Goal: Task Accomplishment & Management: Use online tool/utility

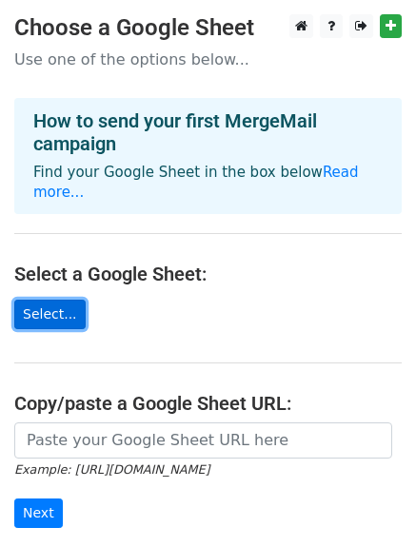
click at [48, 300] on link "Select..." at bounding box center [49, 315] width 71 height 30
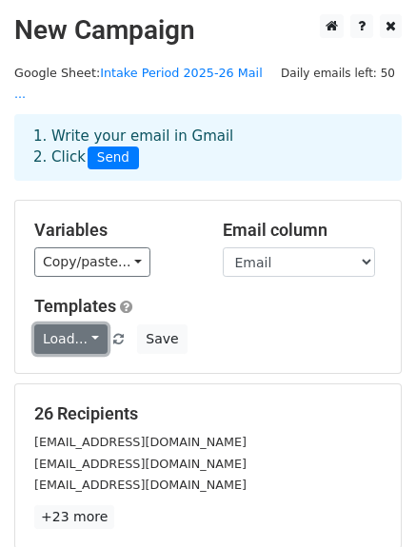
click at [91, 325] on link "Load..." at bounding box center [70, 340] width 73 height 30
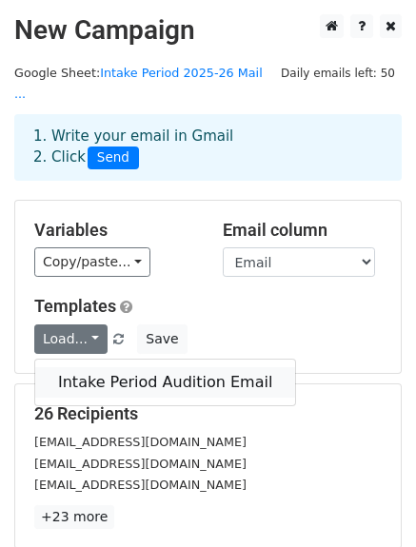
click at [109, 367] on link "Intake Period Audition Email" at bounding box center [165, 382] width 260 height 30
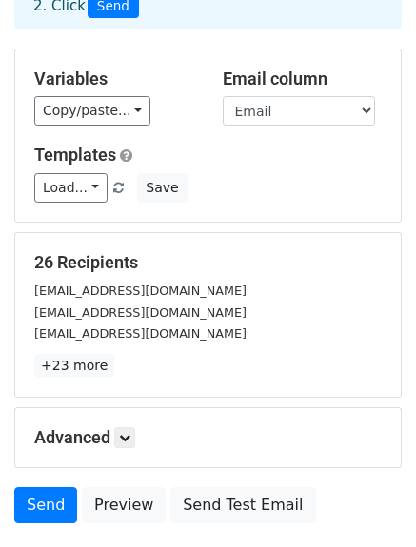
scroll to position [264, 0]
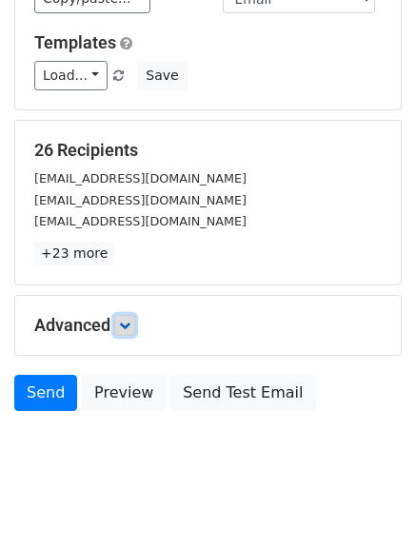
click at [125, 320] on icon at bounding box center [124, 325] width 11 height 11
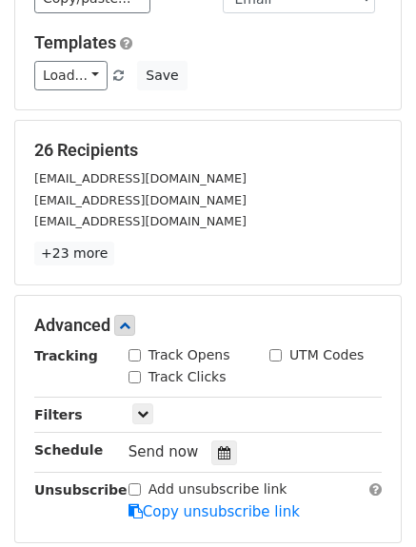
click at [131, 349] on input "Track Opens" at bounding box center [134, 355] width 12 height 12
checkbox input "true"
click at [131, 371] on input "Track Clicks" at bounding box center [134, 377] width 12 height 12
checkbox input "true"
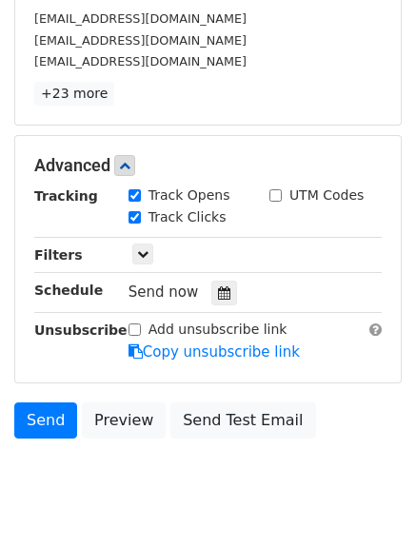
scroll to position [425, 0]
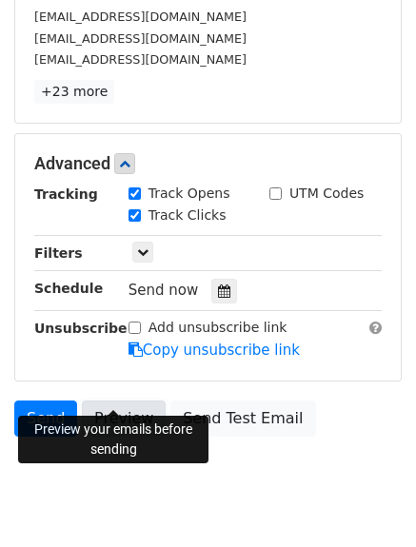
click at [112, 401] on link "Preview" at bounding box center [124, 419] width 84 height 36
click at [115, 401] on link "Preview" at bounding box center [124, 419] width 84 height 36
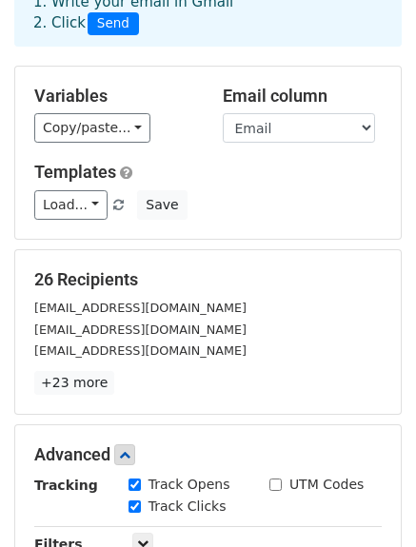
scroll to position [133, 0]
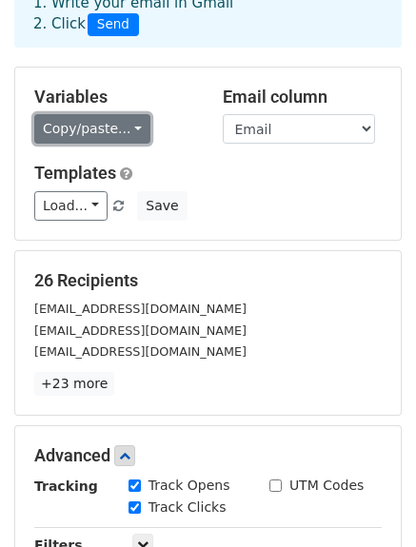
click at [126, 114] on link "Copy/paste..." at bounding box center [92, 129] width 116 height 30
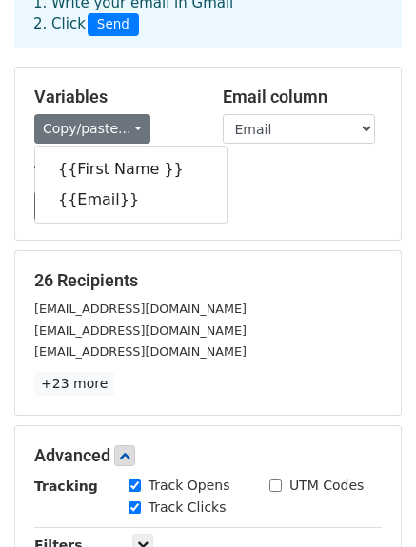
click at [261, 270] on h5 "26 Recipients" at bounding box center [207, 280] width 347 height 21
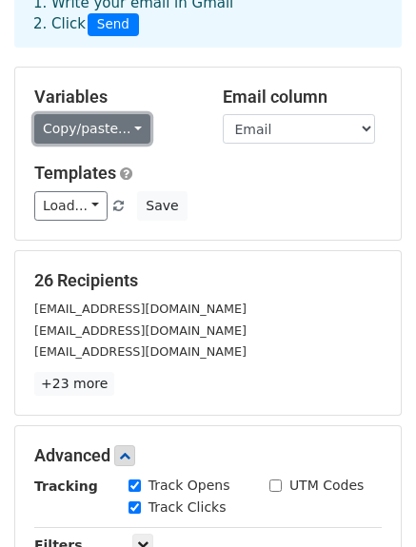
click at [118, 114] on link "Copy/paste..." at bounding box center [92, 129] width 116 height 30
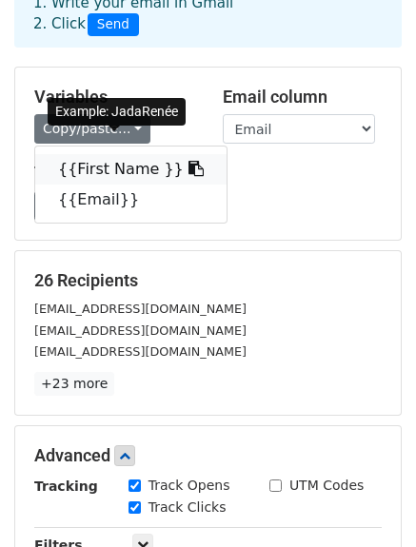
click at [118, 154] on link "{{First Name }}" at bounding box center [130, 169] width 191 height 30
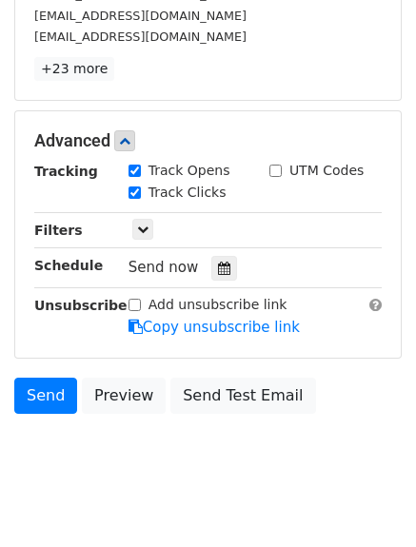
scroll to position [449, 0]
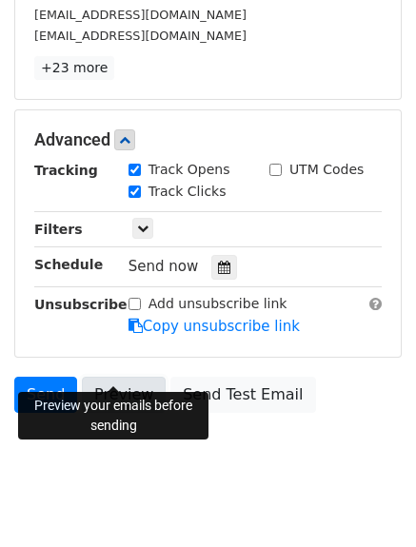
click at [118, 377] on link "Preview" at bounding box center [124, 395] width 84 height 36
click at [122, 377] on link "Preview" at bounding box center [124, 395] width 84 height 36
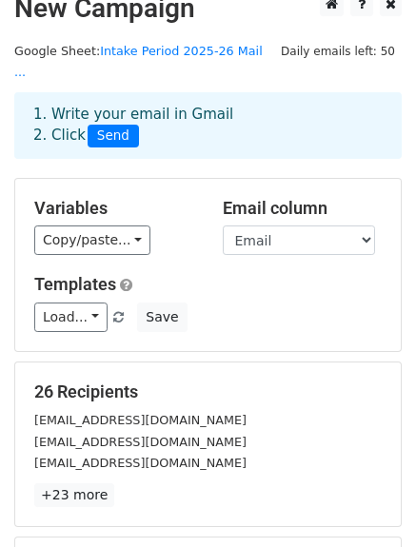
scroll to position [0, 0]
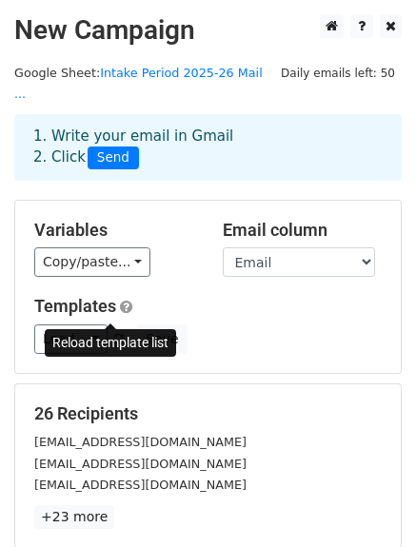
click at [116, 332] on link at bounding box center [119, 339] width 16 height 14
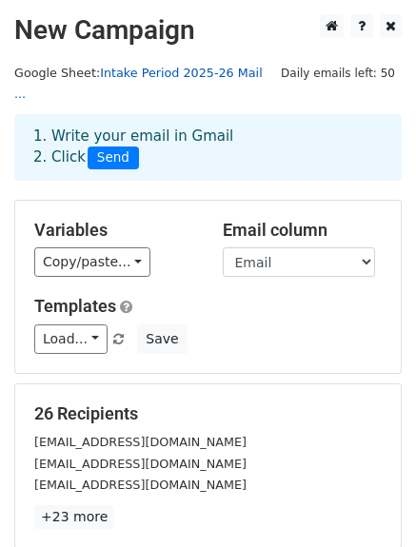
click at [194, 66] on link "Intake Period 2025-26 Mail ..." at bounding box center [138, 84] width 248 height 36
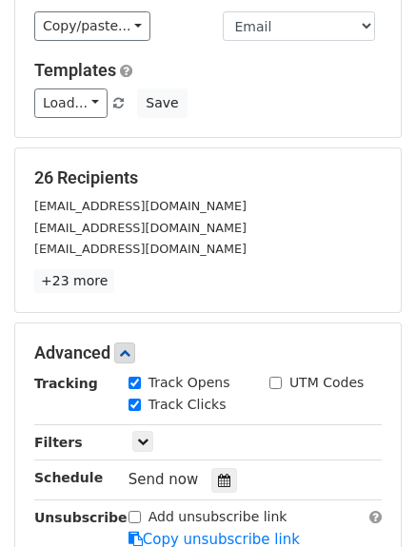
scroll to position [346, 0]
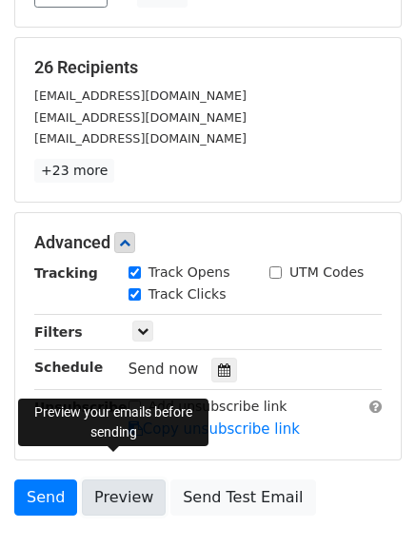
click at [115, 480] on link "Preview" at bounding box center [124, 498] width 84 height 36
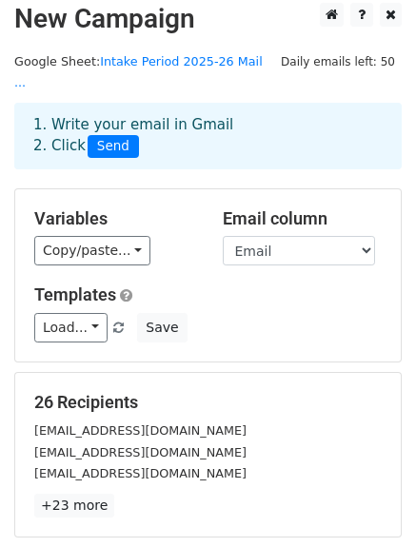
scroll to position [4, 0]
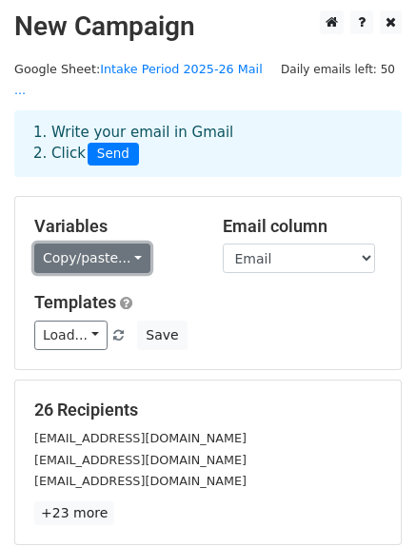
click at [118, 244] on link "Copy/paste..." at bounding box center [92, 259] width 116 height 30
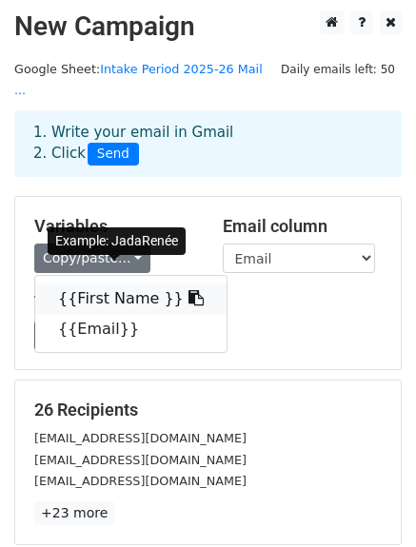
click at [109, 284] on link "{{First Name }}" at bounding box center [130, 299] width 191 height 30
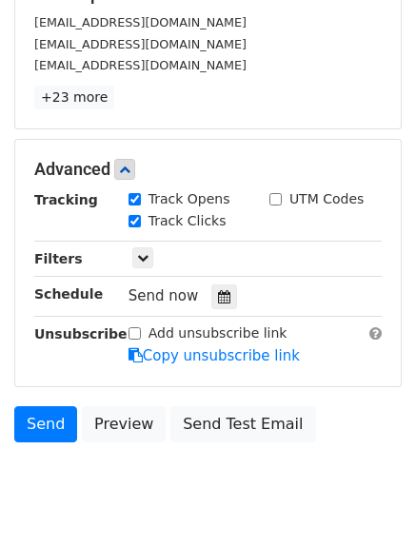
scroll to position [430, 0]
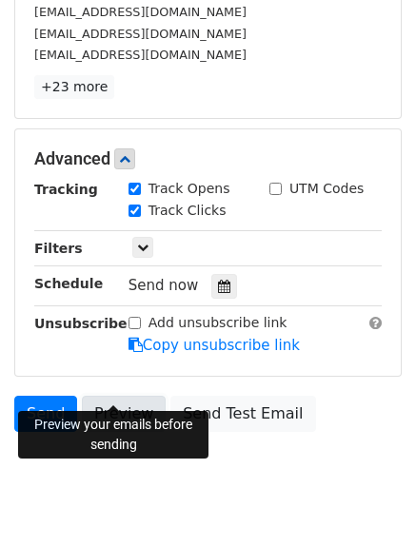
click at [128, 396] on link "Preview" at bounding box center [124, 414] width 84 height 36
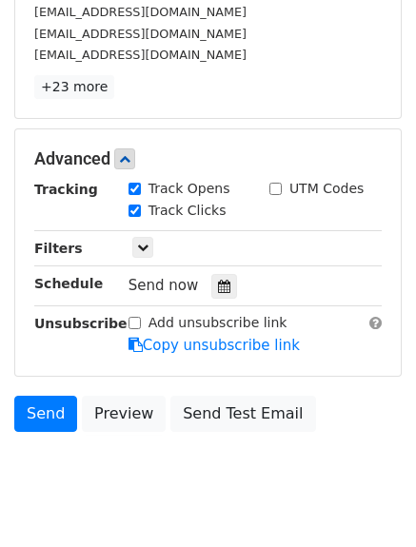
click at [136, 437] on body "New Campaign Daily emails left: 50 Google Sheet: Intake Period 2025-26 Mail ...…" at bounding box center [208, 51] width 416 height 934
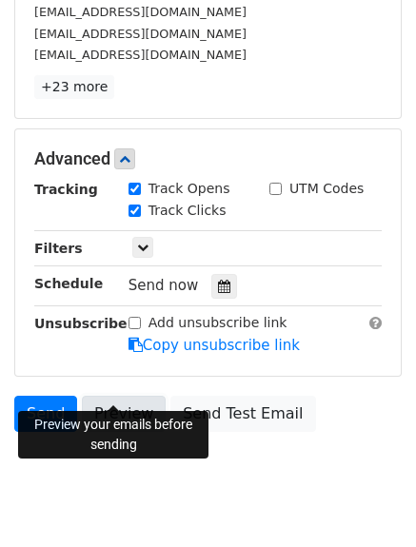
click at [123, 396] on link "Preview" at bounding box center [124, 414] width 84 height 36
click at [128, 396] on link "Preview" at bounding box center [124, 414] width 84 height 36
click at [129, 396] on link "Preview" at bounding box center [124, 414] width 84 height 36
click at [105, 396] on link "Preview" at bounding box center [124, 414] width 84 height 36
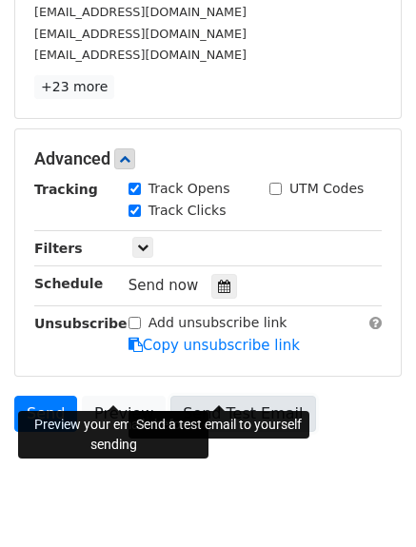
click at [206, 396] on link "Send Test Email" at bounding box center [242, 414] width 145 height 36
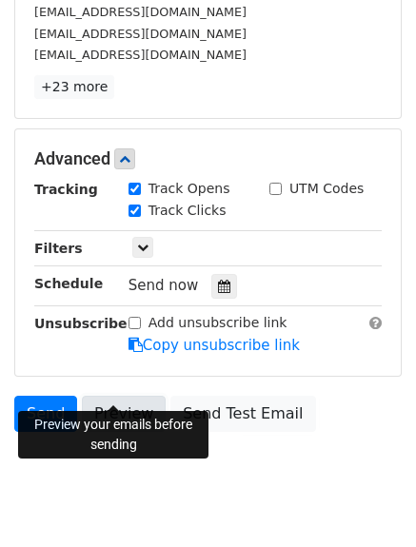
click at [126, 396] on link "Preview" at bounding box center [124, 414] width 84 height 36
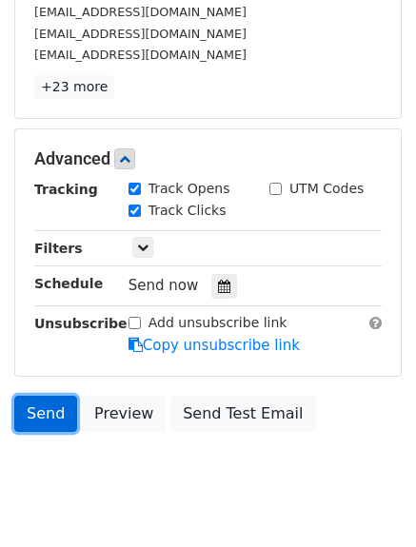
click at [44, 396] on link "Send" at bounding box center [45, 414] width 63 height 36
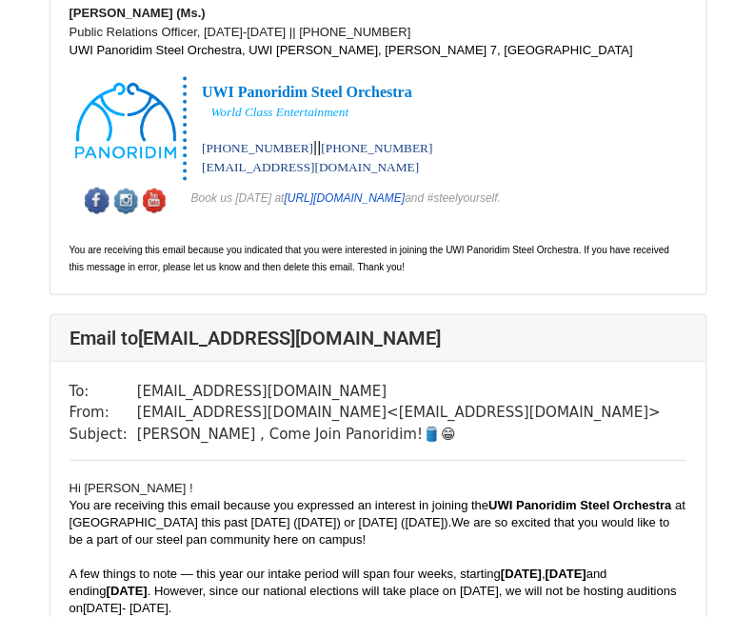
scroll to position [1313, 0]
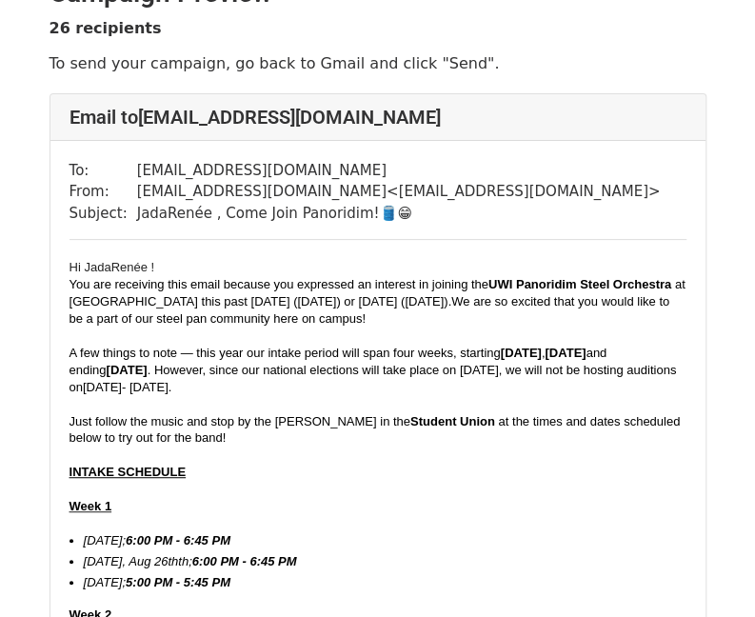
scroll to position [44, 0]
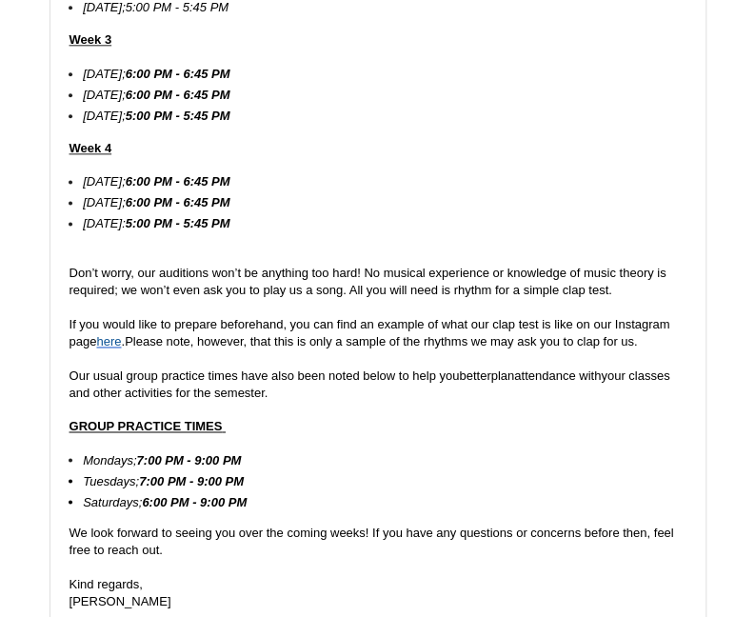
scroll to position [664, 0]
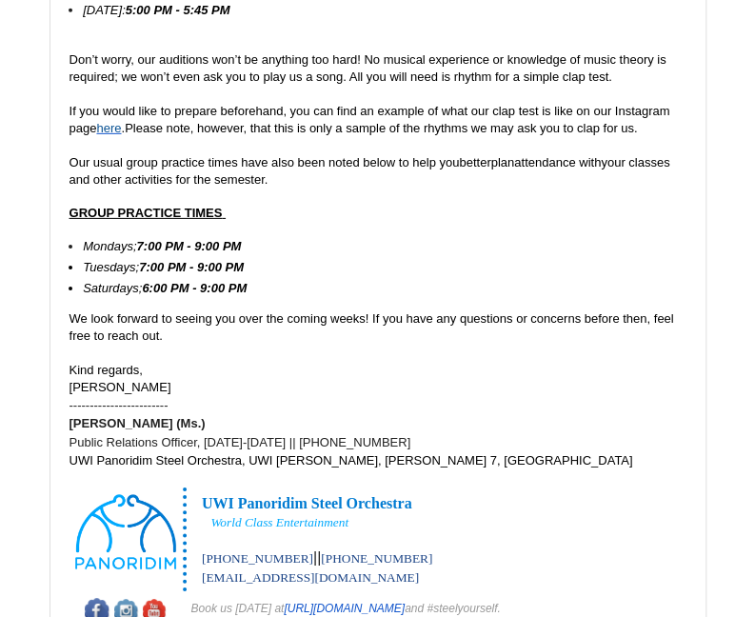
scroll to position [38245, 0]
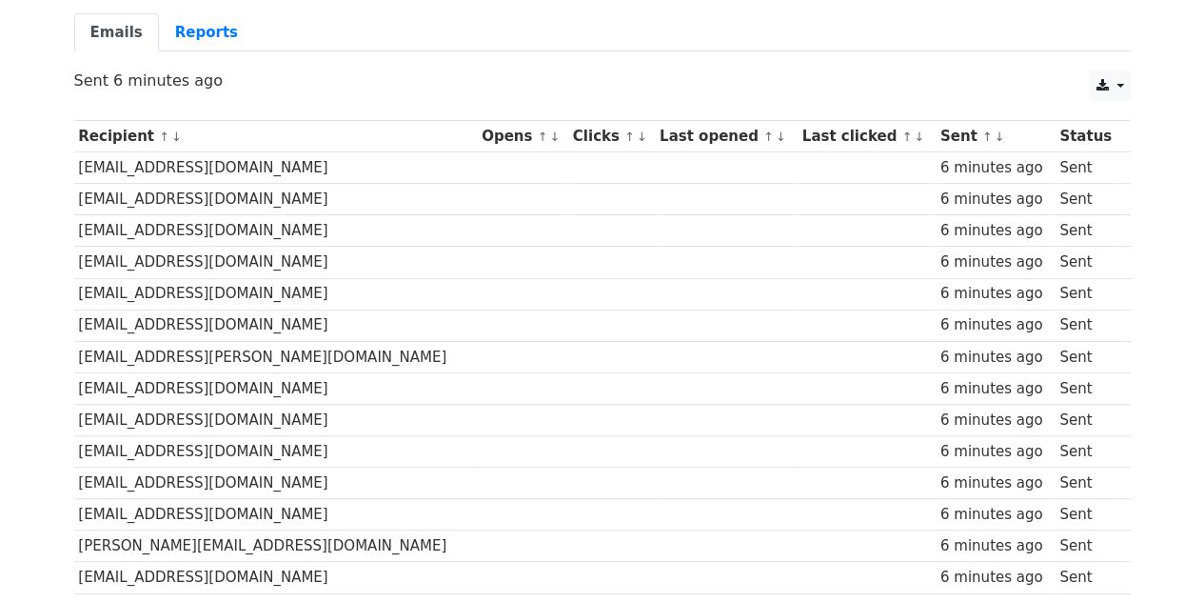
scroll to position [167, 0]
click at [170, 22] on link "Reports" at bounding box center [206, 31] width 95 height 39
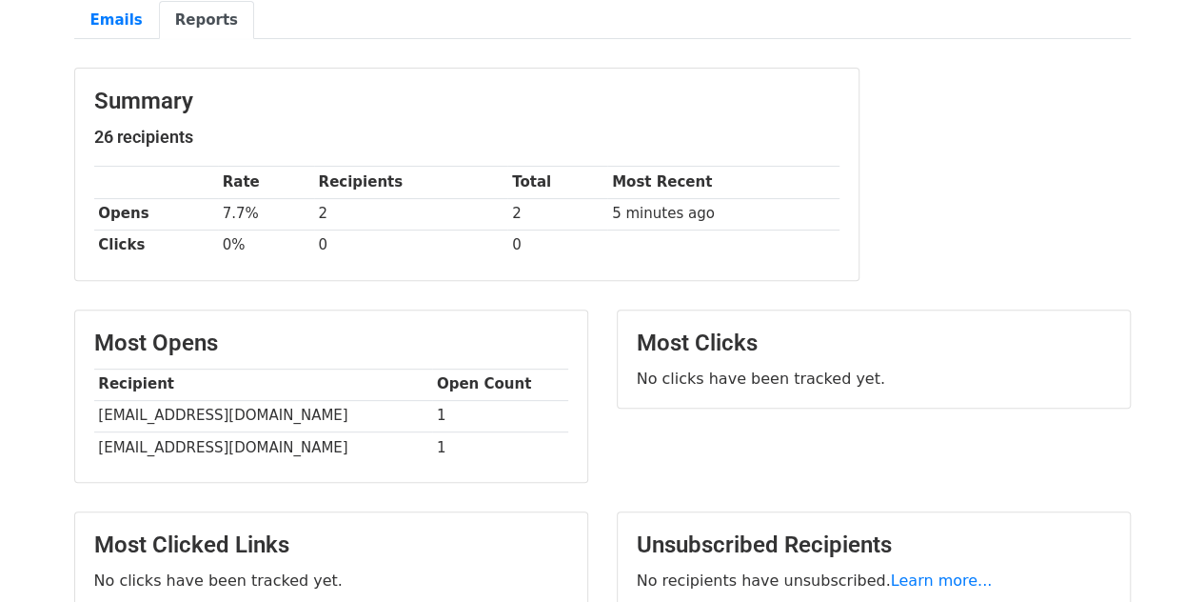
scroll to position [177, 0]
